Goal: Leave review/rating

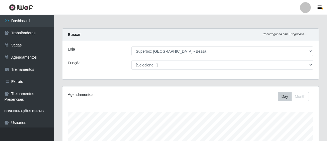
select select "206"
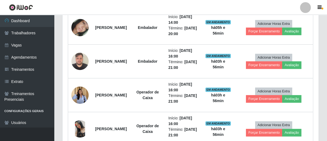
scroll to position [112, 256]
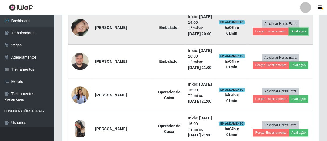
click at [297, 28] on button "Avaliação" at bounding box center [298, 32] width 19 height 8
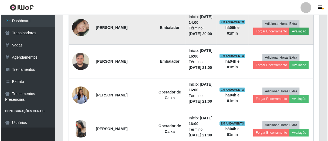
scroll to position [112, 253]
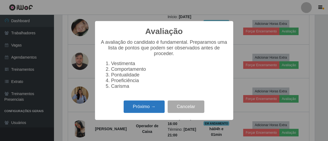
click at [150, 110] on button "Próximo →" at bounding box center [144, 106] width 41 height 13
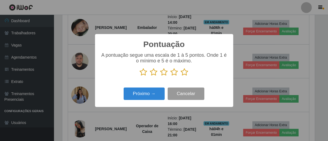
drag, startPoint x: 165, startPoint y: 73, endPoint x: 174, endPoint y: 91, distance: 19.9
click at [165, 73] on icon at bounding box center [164, 72] width 8 height 8
click at [160, 76] on input "radio" at bounding box center [160, 76] width 0 height 0
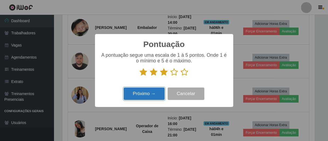
click at [158, 97] on button "Próximo →" at bounding box center [144, 93] width 41 height 13
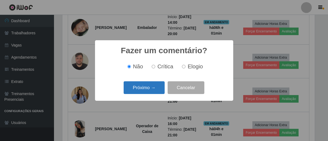
click at [153, 89] on button "Próximo →" at bounding box center [144, 87] width 41 height 13
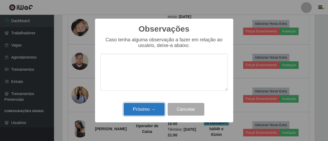
click at [155, 108] on button "Próximo →" at bounding box center [144, 109] width 41 height 13
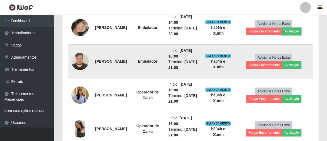
scroll to position [112, 256]
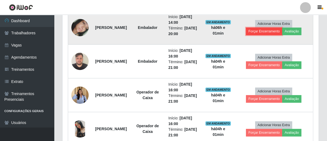
click at [282, 32] on button "Forçar Encerramento" at bounding box center [264, 32] width 36 height 8
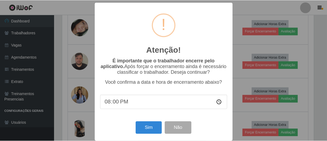
scroll to position [6, 0]
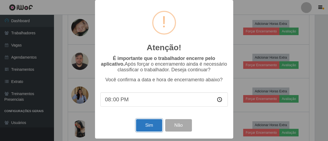
click at [151, 123] on button "Sim" at bounding box center [149, 125] width 26 height 13
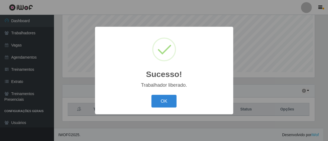
scroll to position [112, 253]
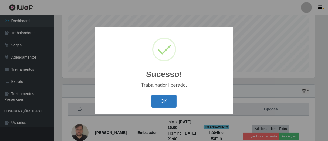
click at [163, 101] on button "OK" at bounding box center [163, 101] width 25 height 13
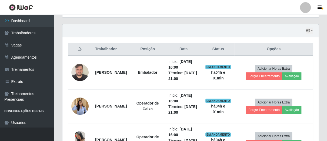
scroll to position [222, 0]
